Goal: Browse casually

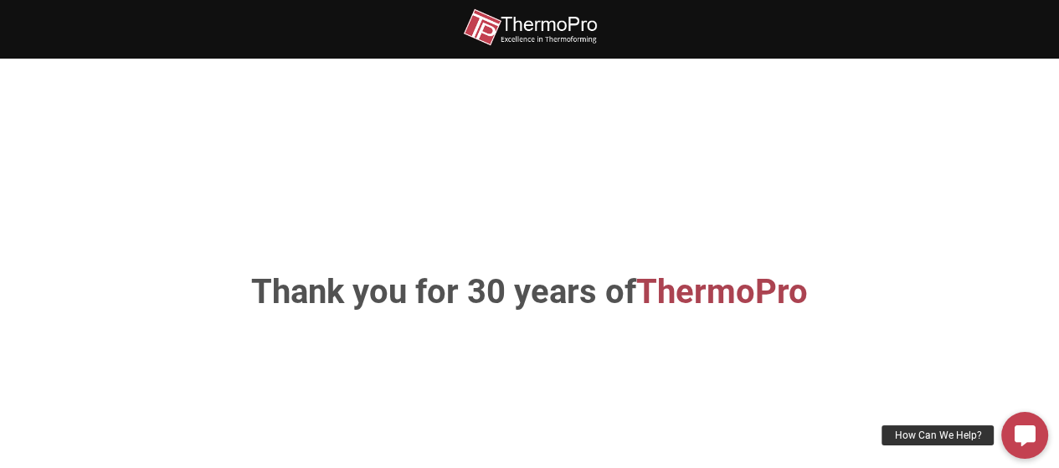
click at [548, 29] on img at bounding box center [530, 27] width 134 height 38
click at [705, 305] on span "ThermoPro" at bounding box center [722, 291] width 172 height 39
click at [1015, 352] on section "Thank you for 30 years of ThermoPro" at bounding box center [529, 293] width 1059 height 468
click at [583, 31] on img at bounding box center [530, 27] width 134 height 38
